Goal: Find specific page/section: Find specific page/section

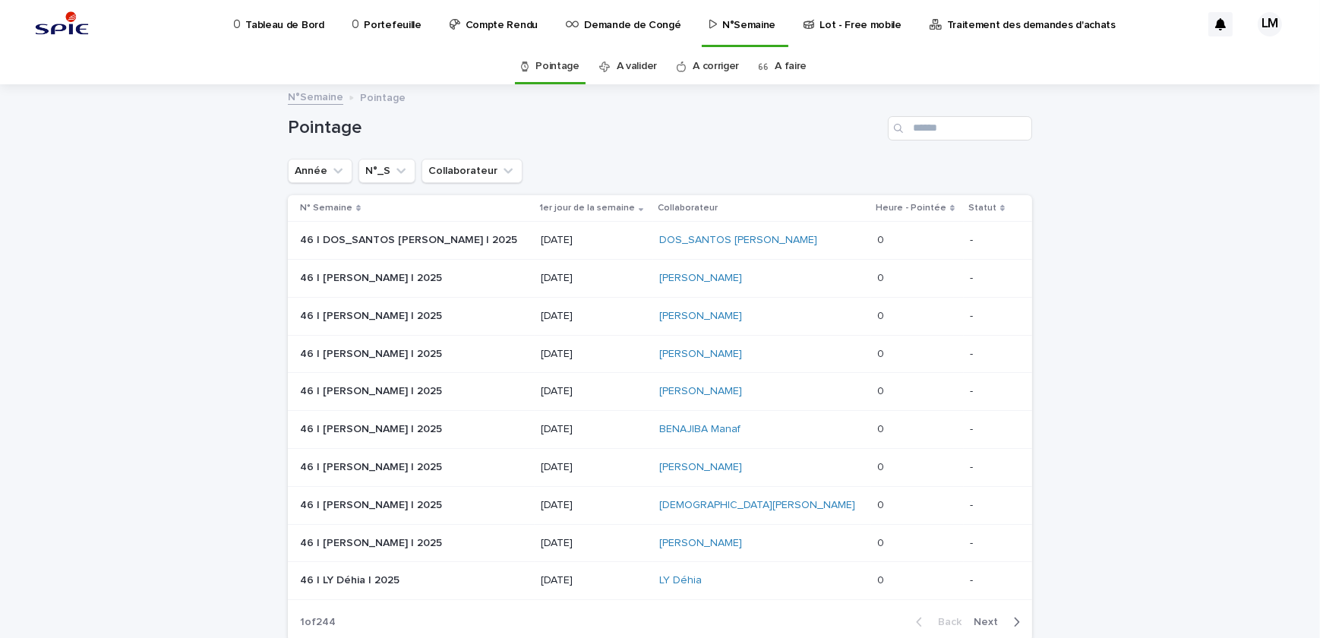
click at [386, 15] on p "Portefeuille" at bounding box center [392, 16] width 57 height 32
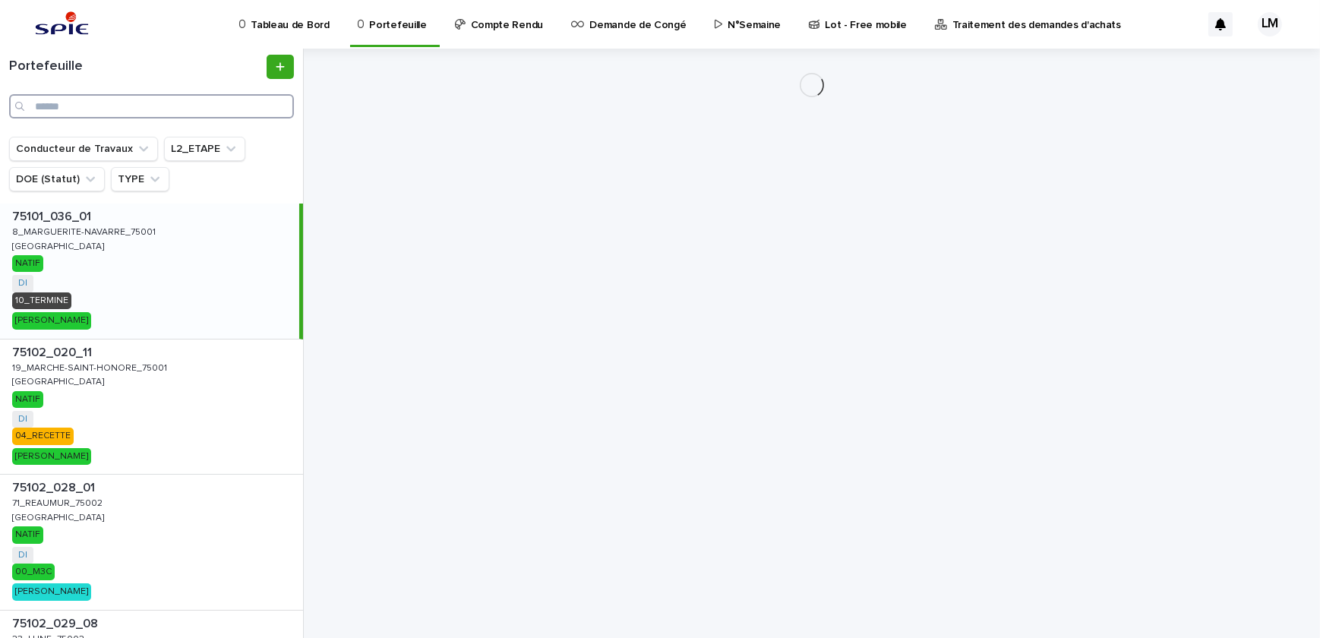
click at [163, 111] on input "Search" at bounding box center [151, 106] width 285 height 24
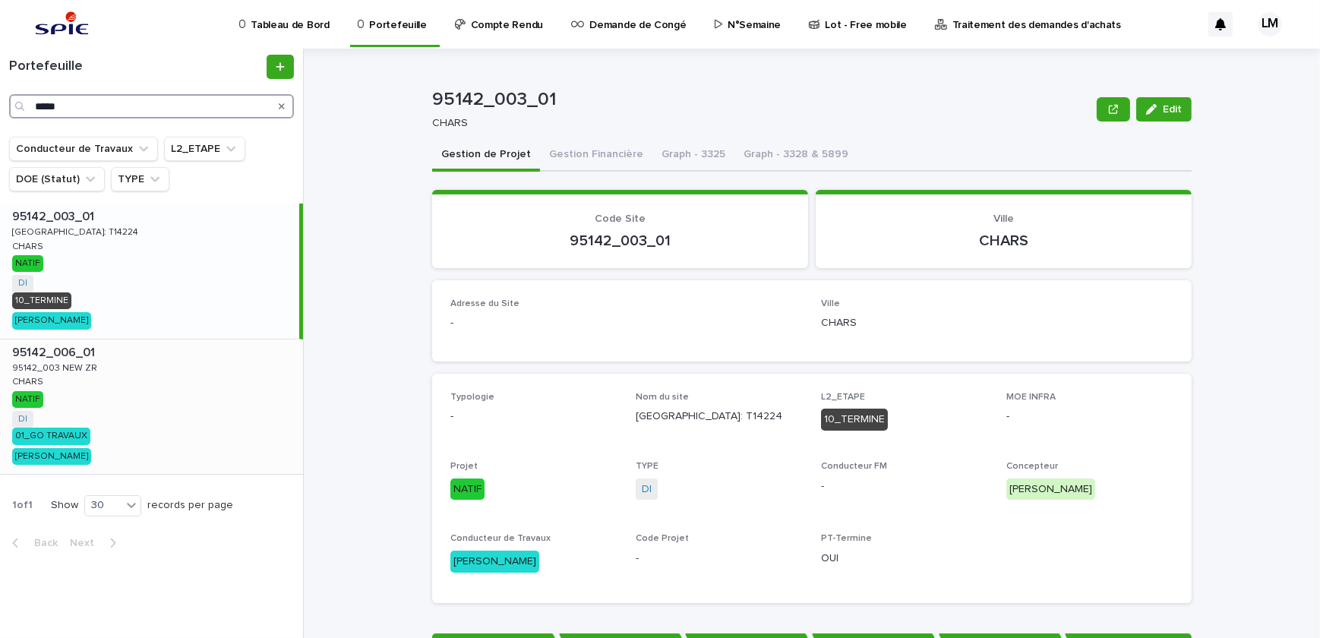
type input "*****"
click at [106, 364] on div "95142_006_01 95142_006_01 95142_003 NEW ZR 95142_003 NEW ZR CHARS CHARS NATIF D…" at bounding box center [151, 407] width 303 height 135
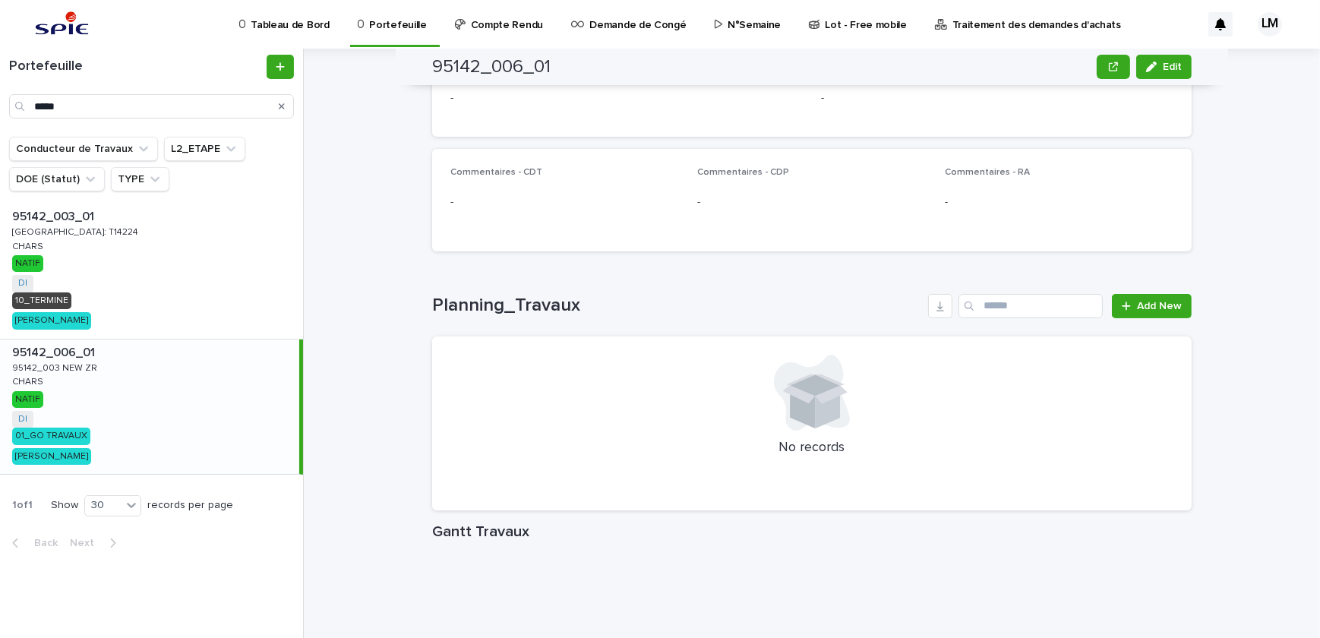
scroll to position [1358, 0]
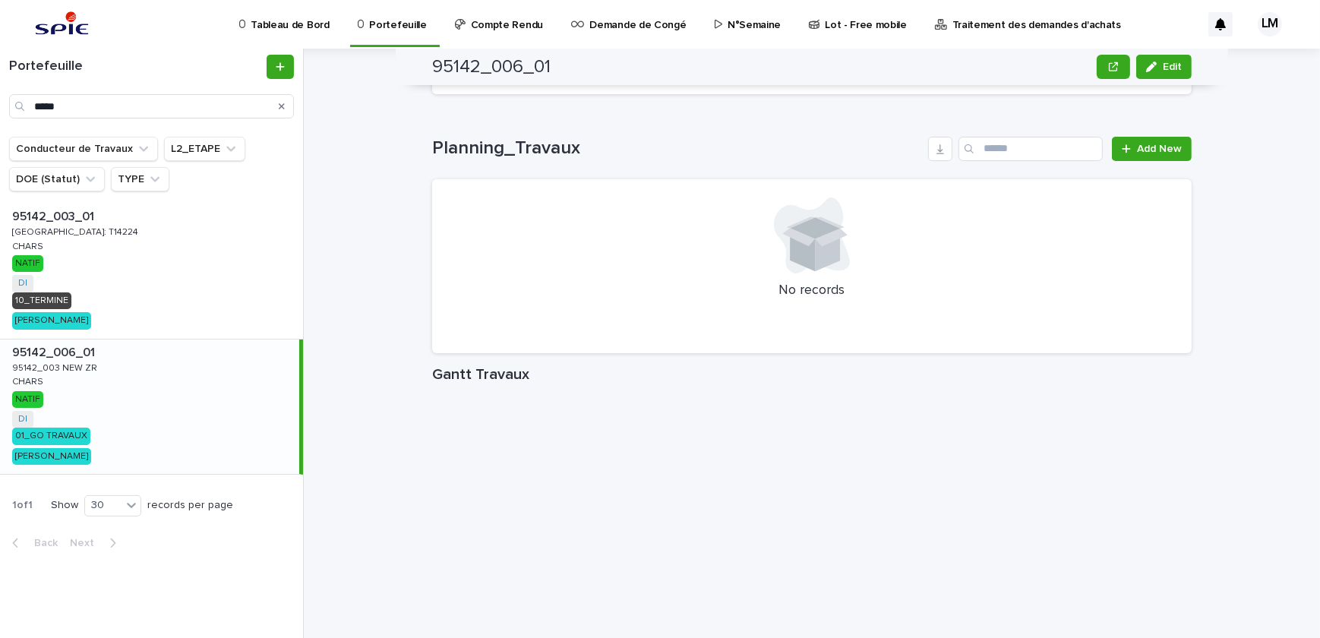
click at [739, 351] on div "Loading... Saving… Planning_Travaux Add New No records" at bounding box center [812, 236] width 760 height 260
click at [1143, 365] on h1 "Gantt Travaux" at bounding box center [812, 374] width 760 height 18
click at [131, 375] on div "95142_006_01 95142_006_01 95142_003 NEW ZR 95142_003 NEW ZR CHARS CHARS NATIF D…" at bounding box center [149, 407] width 299 height 135
click at [96, 349] on p "95142_006_01" at bounding box center [55, 351] width 86 height 17
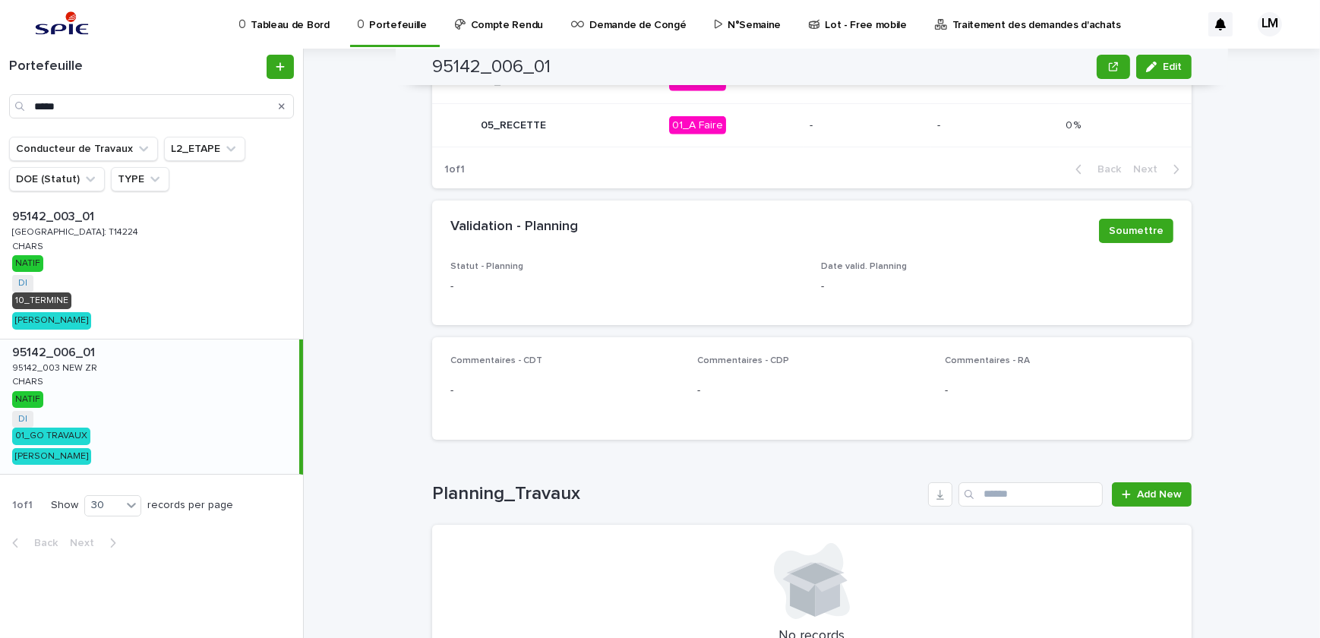
scroll to position [944, 0]
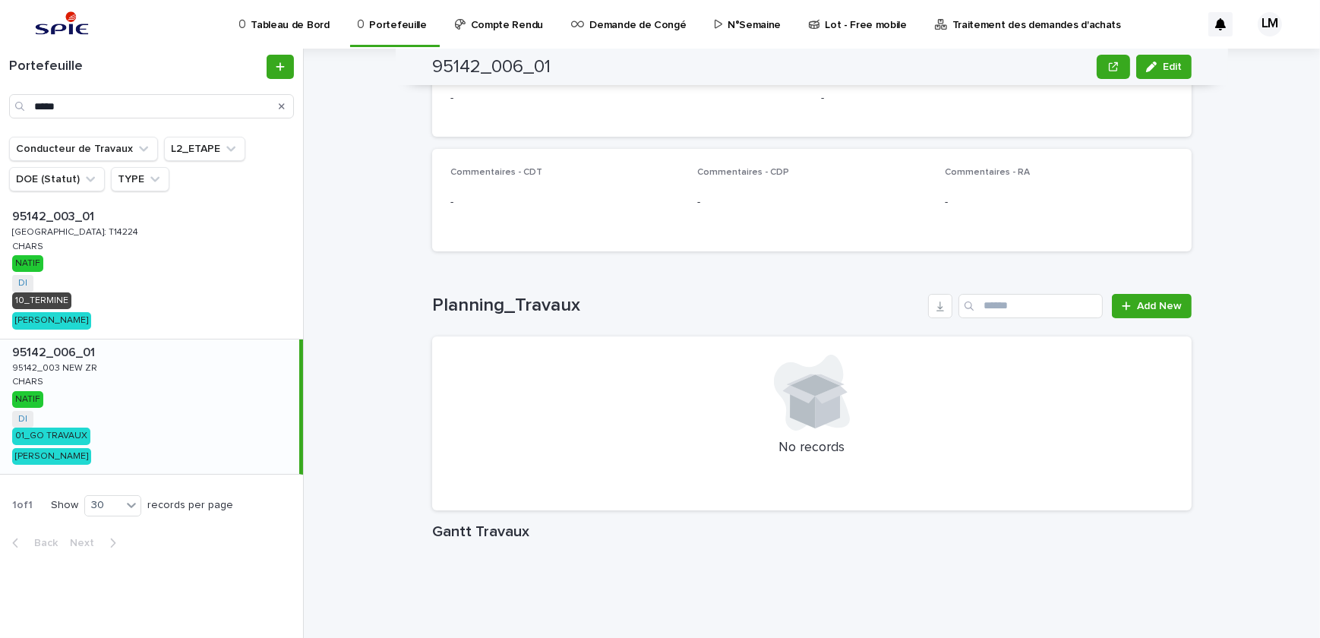
scroll to position [1358, 0]
